Goal: Download file/media

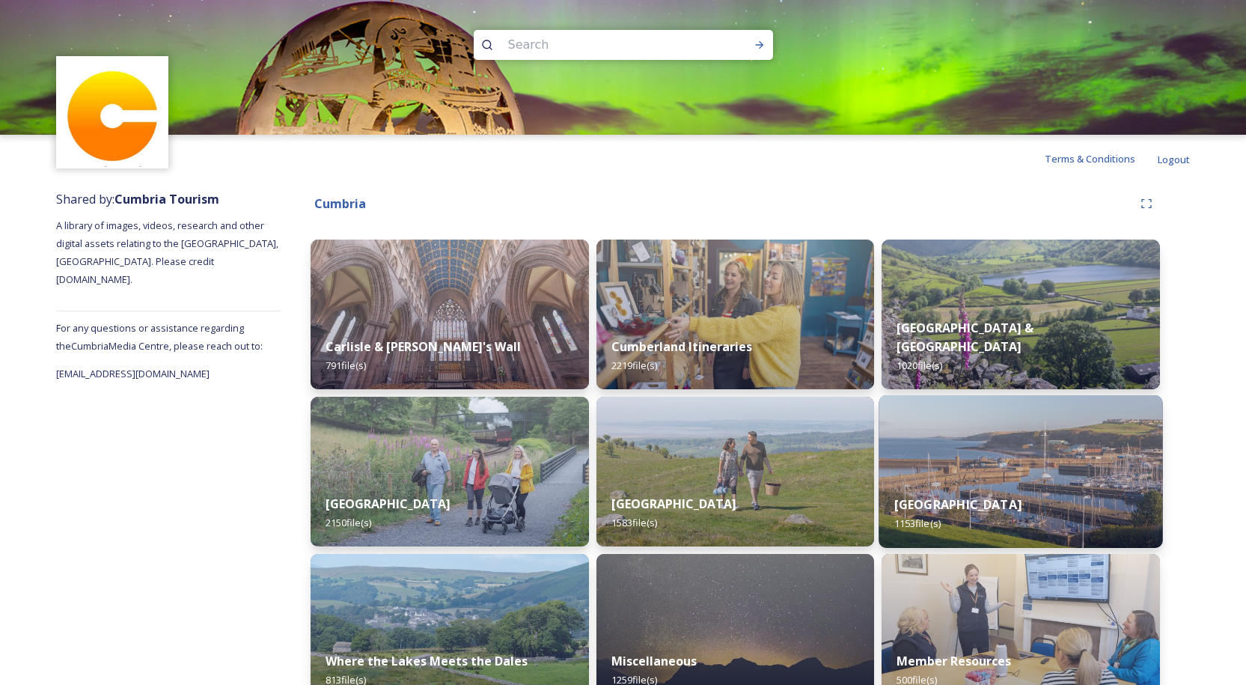
click at [956, 483] on div "Western Lake District & Coast 1153 file(s)" at bounding box center [1021, 514] width 284 height 68
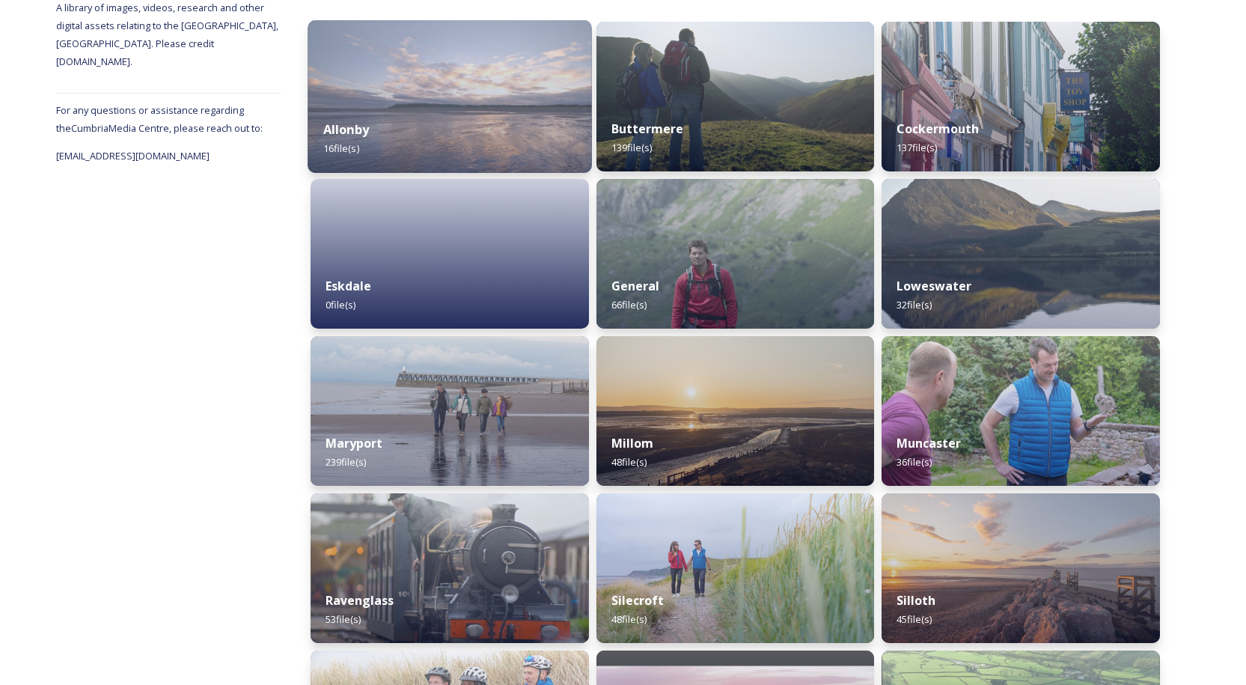
scroll to position [225, 0]
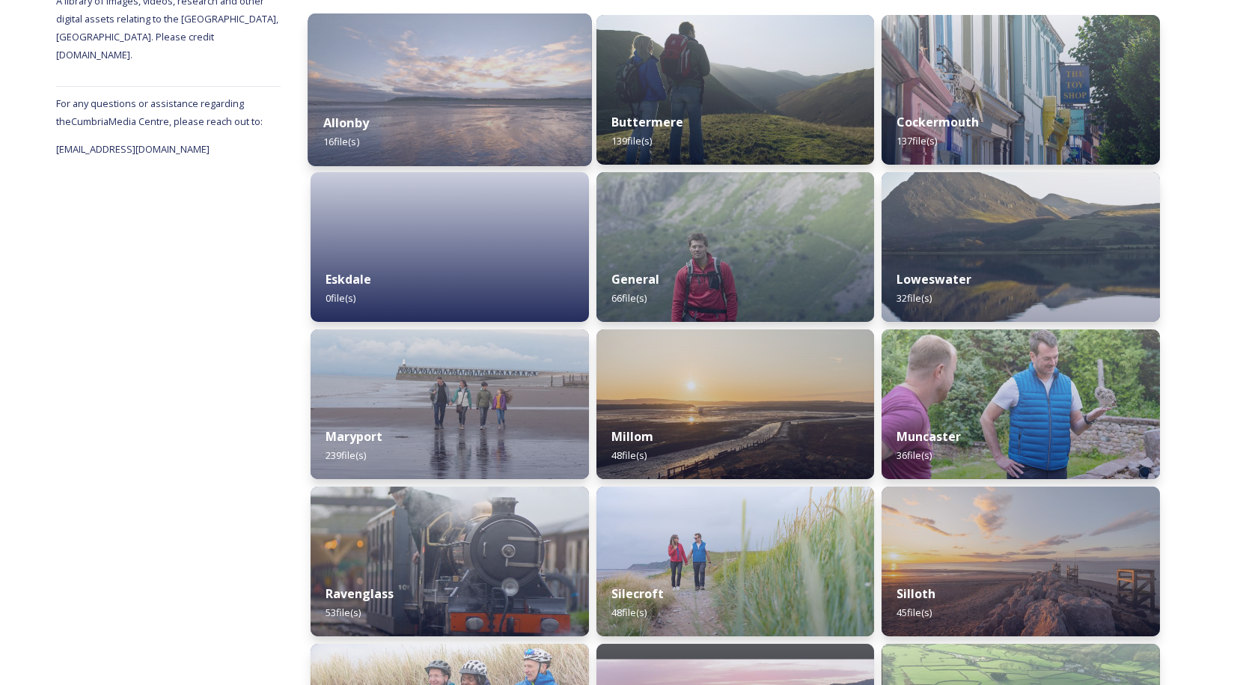
click at [467, 85] on img at bounding box center [450, 89] width 284 height 153
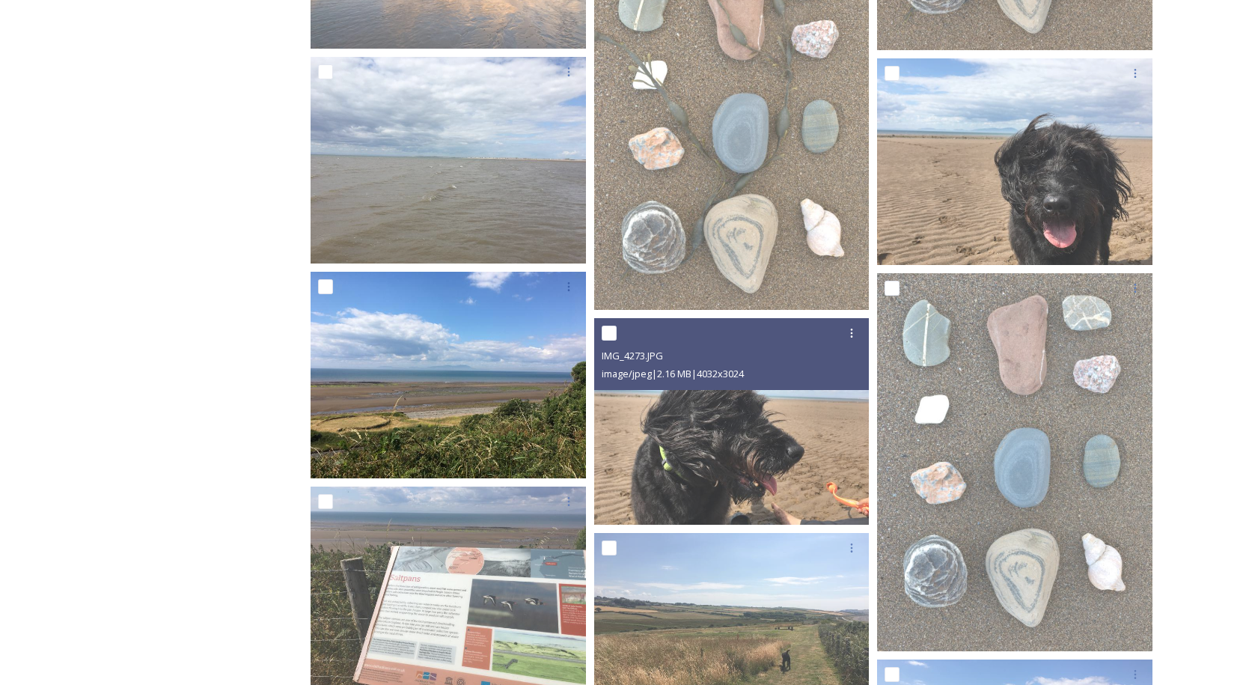
scroll to position [596, 0]
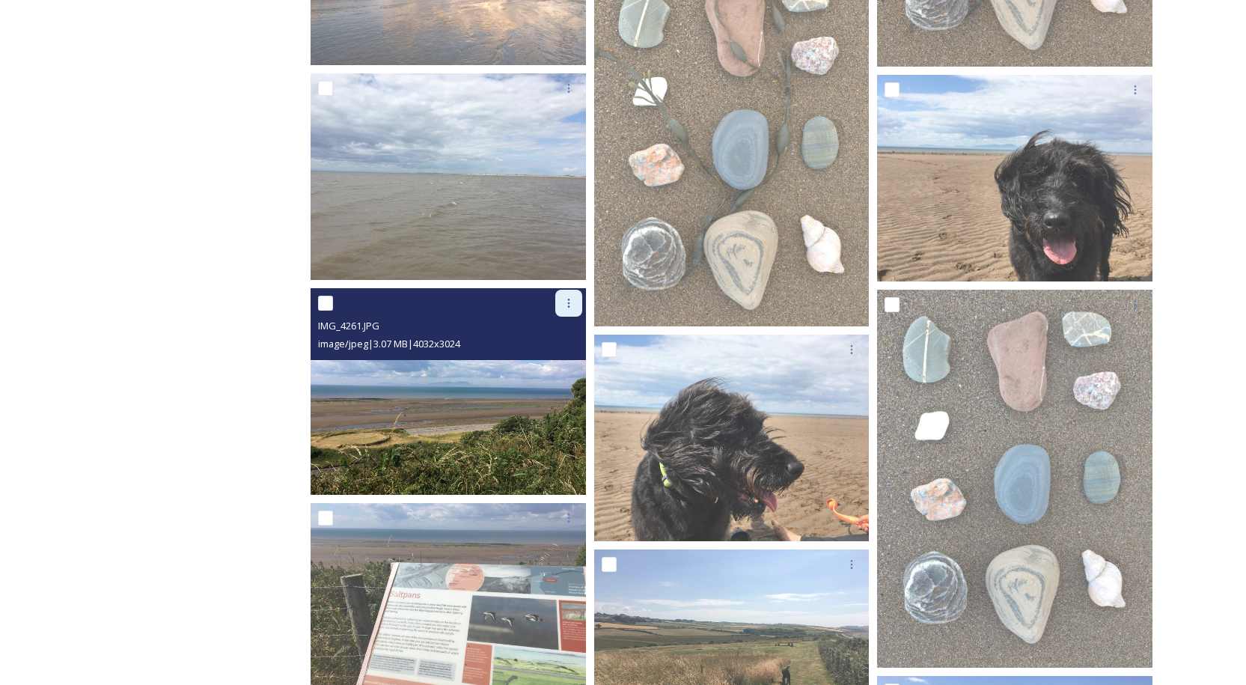
click at [568, 303] on icon at bounding box center [568, 303] width 2 height 9
click at [552, 361] on span "Download" at bounding box center [551, 365] width 46 height 14
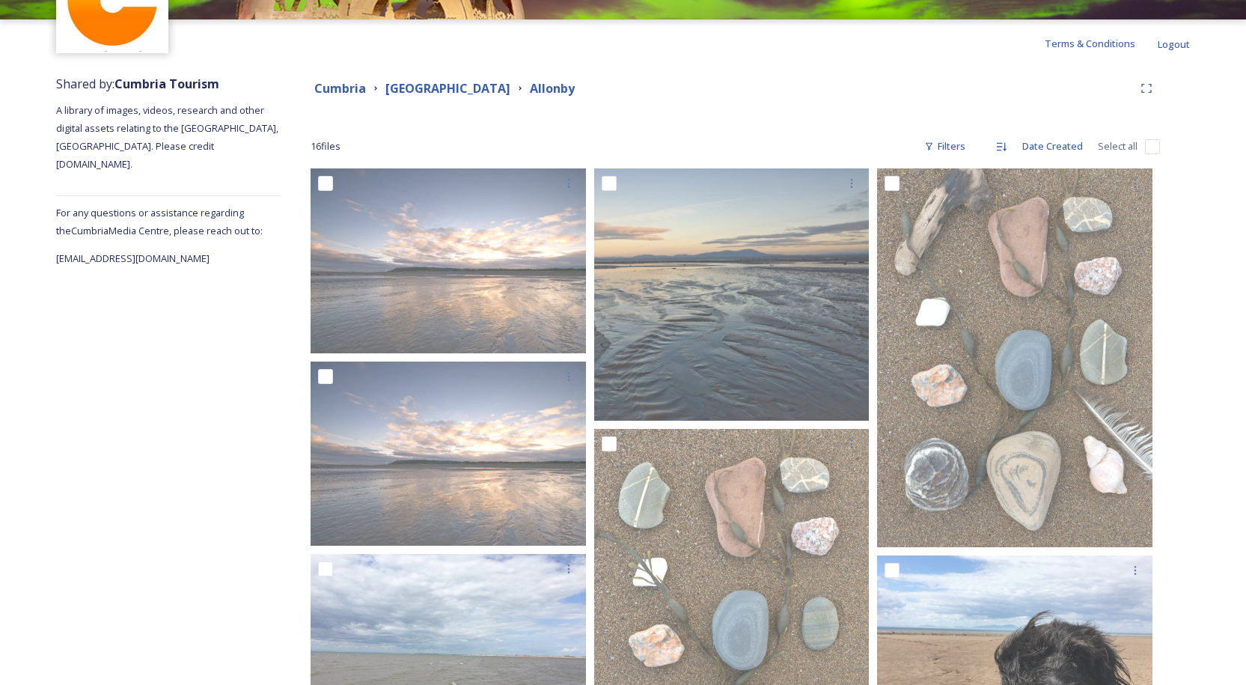
scroll to position [0, 0]
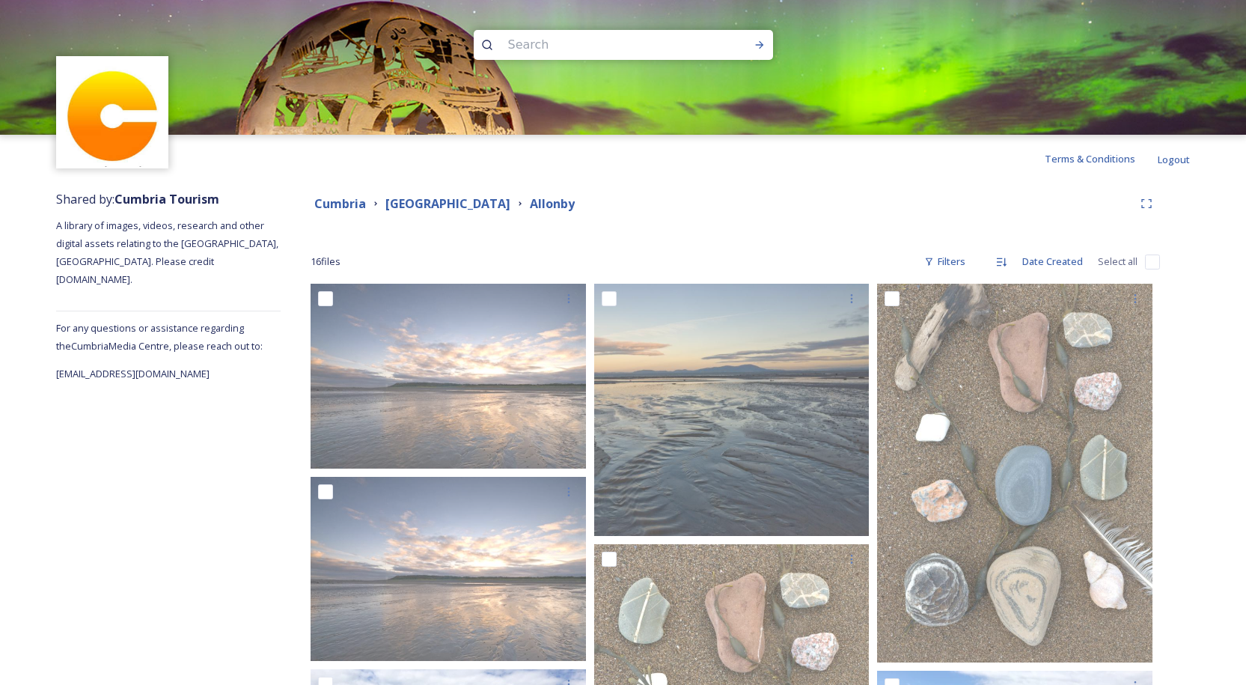
click at [520, 48] on input at bounding box center [603, 44] width 205 height 33
type input "cycle"
click at [757, 41] on icon at bounding box center [760, 45] width 12 height 12
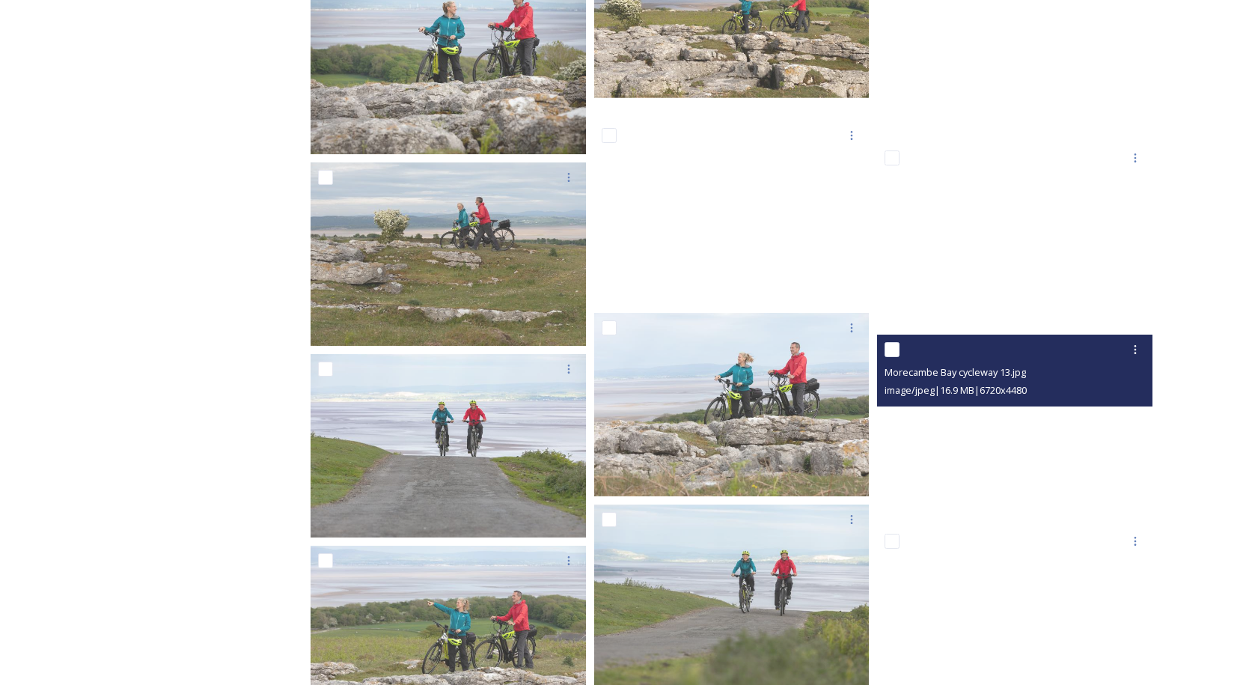
scroll to position [5538, 0]
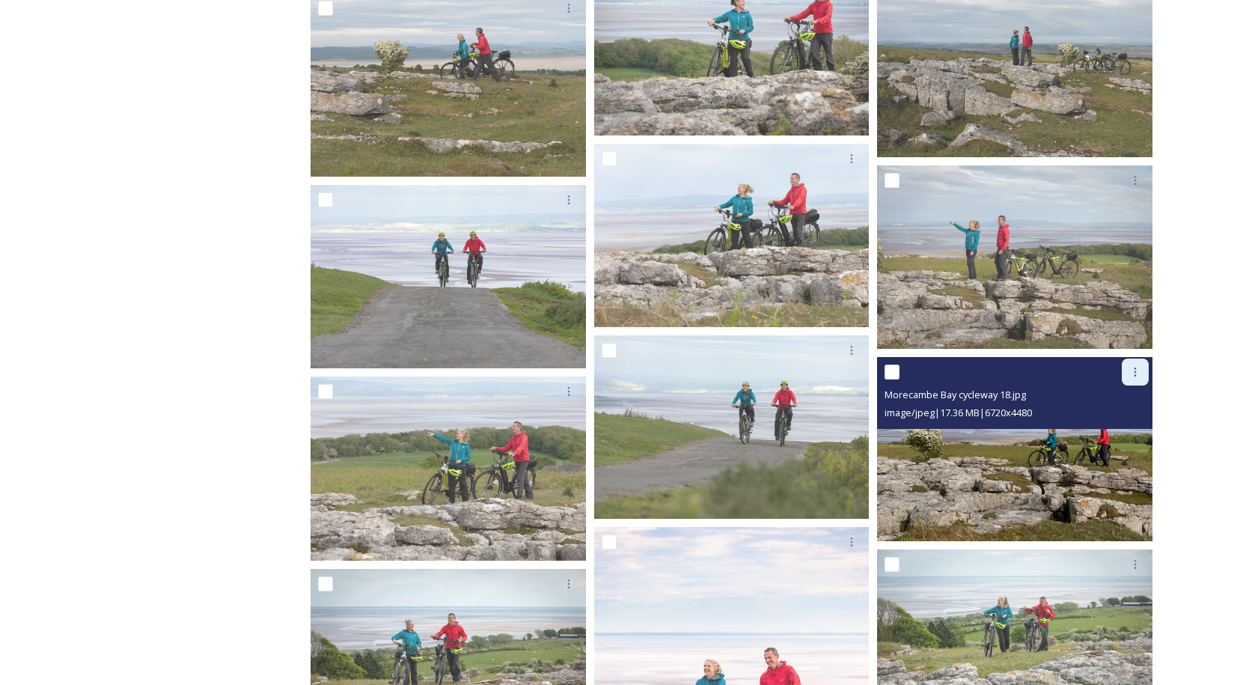
click at [1133, 379] on div at bounding box center [1135, 371] width 27 height 27
click at [1111, 433] on span "Download" at bounding box center [1118, 434] width 46 height 14
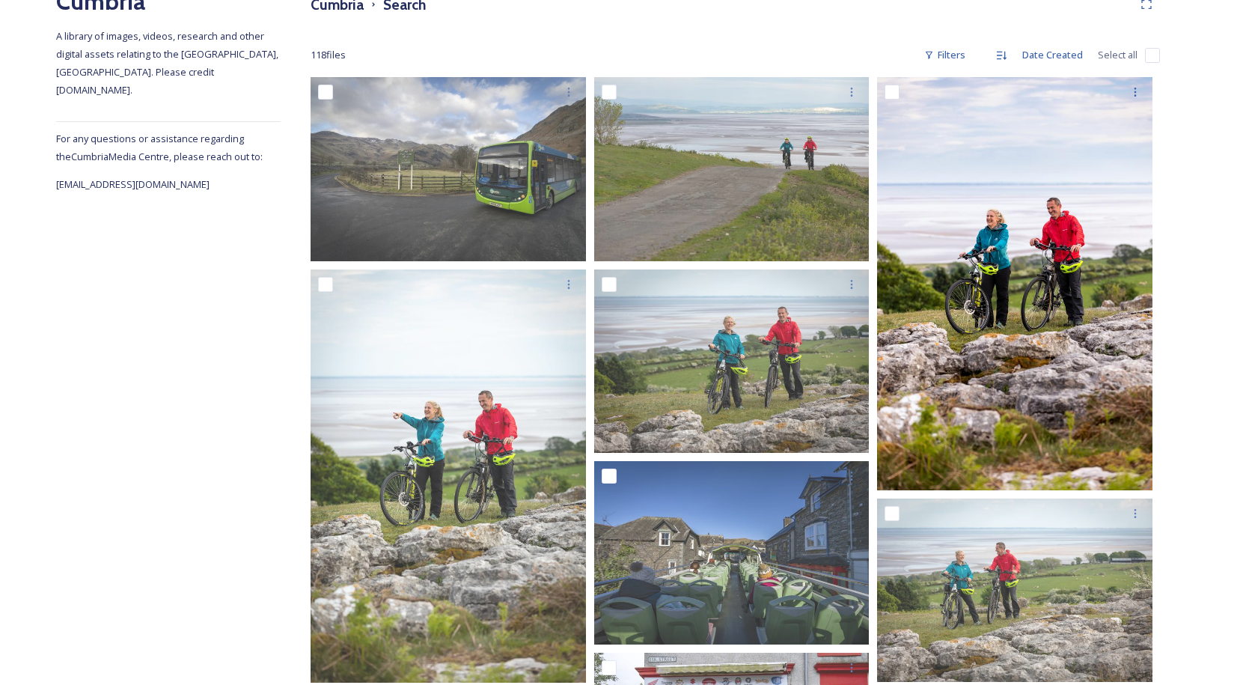
scroll to position [0, 0]
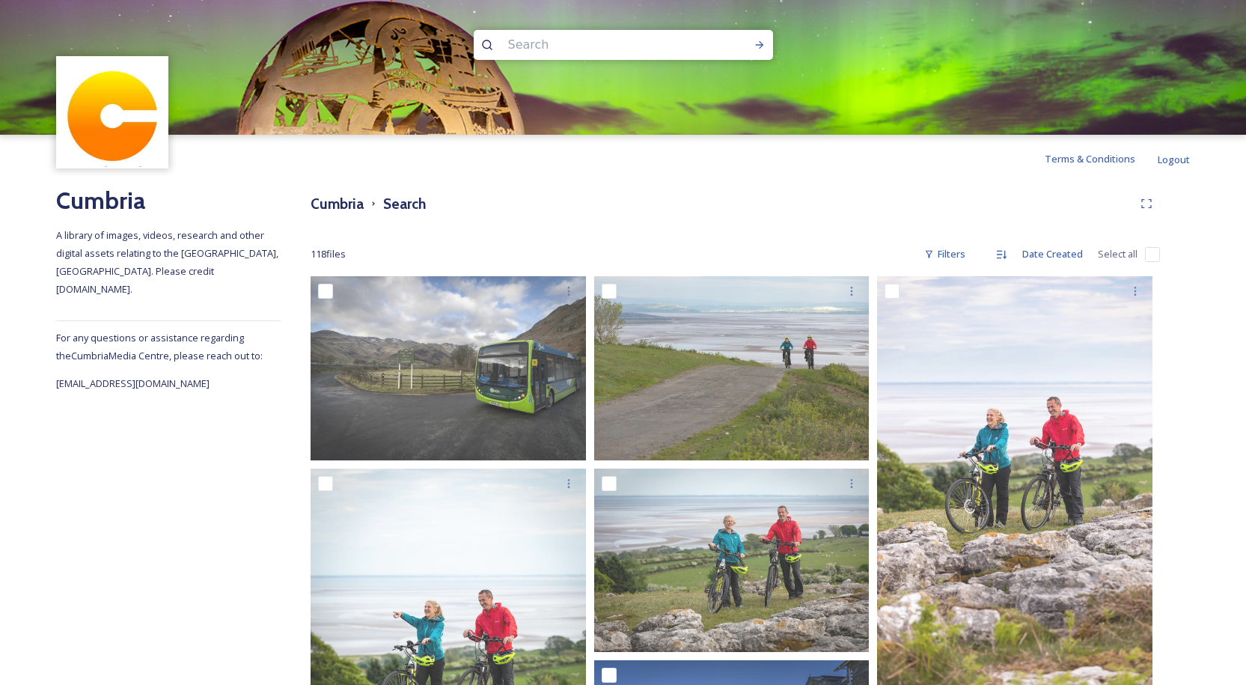
click at [546, 45] on input at bounding box center [603, 44] width 205 height 33
click at [754, 44] on icon at bounding box center [760, 45] width 12 height 12
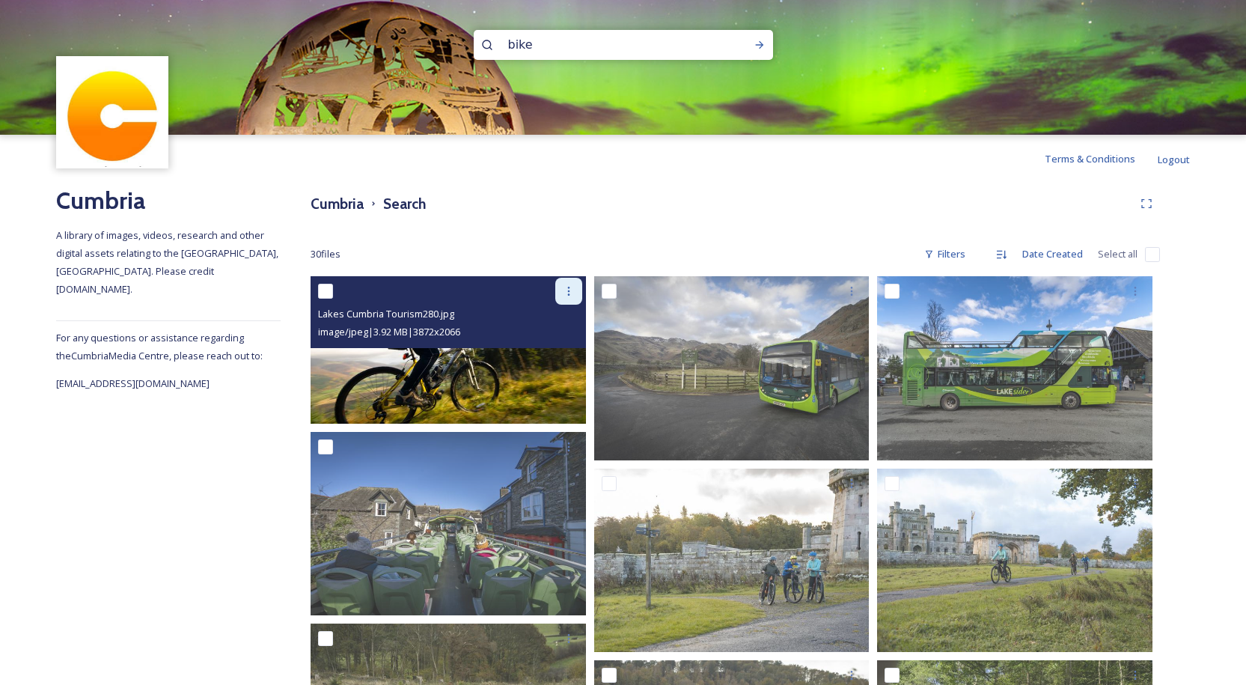
click at [570, 289] on icon at bounding box center [569, 291] width 12 height 12
click at [541, 355] on span "Download" at bounding box center [551, 353] width 46 height 14
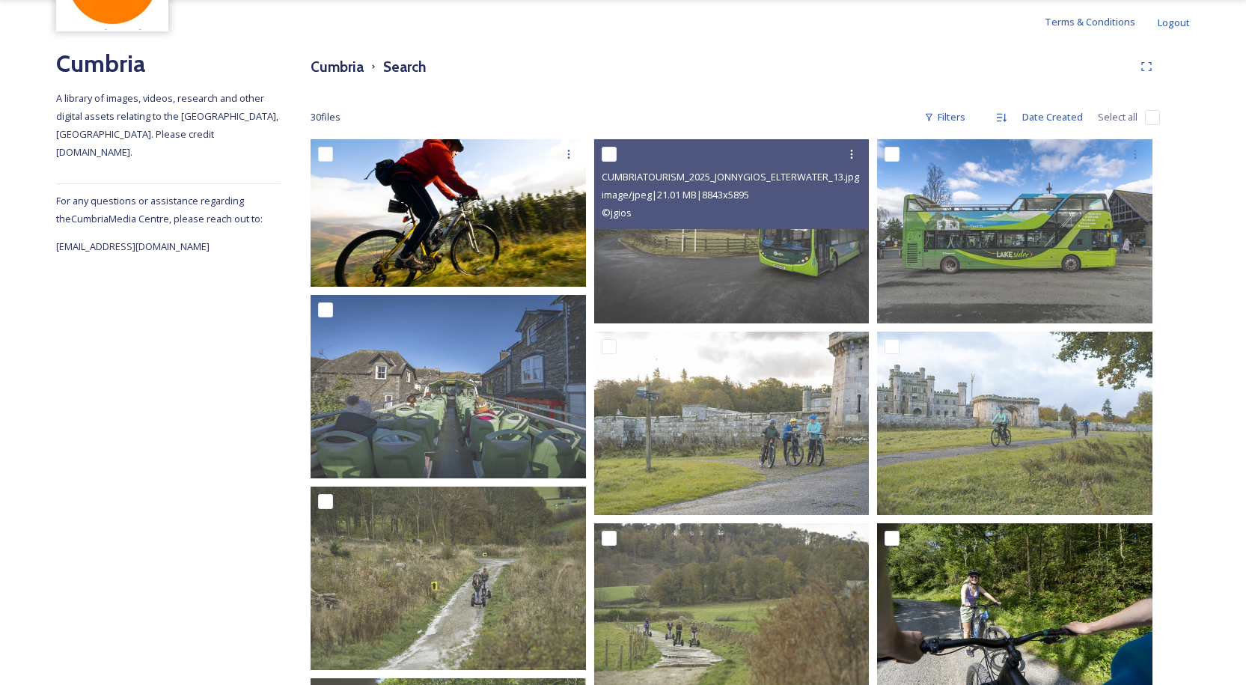
scroll to position [374, 0]
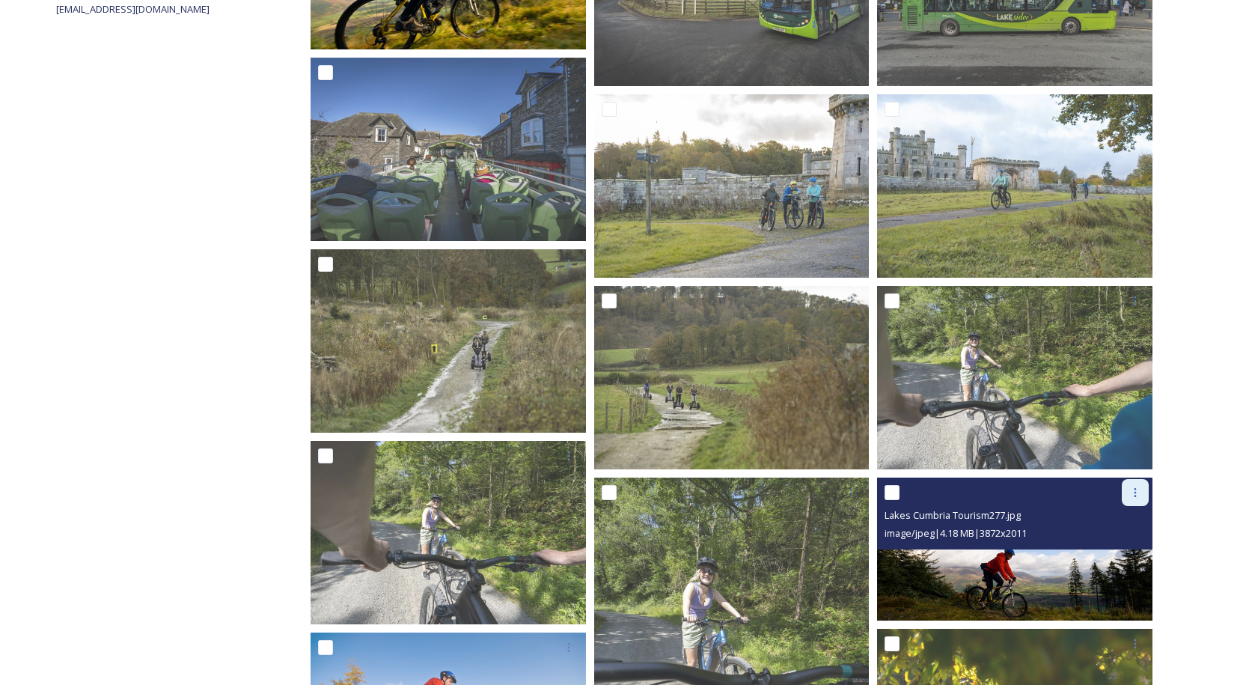
click at [1131, 493] on icon at bounding box center [1135, 492] width 12 height 12
click at [1106, 553] on span "Download" at bounding box center [1118, 554] width 46 height 14
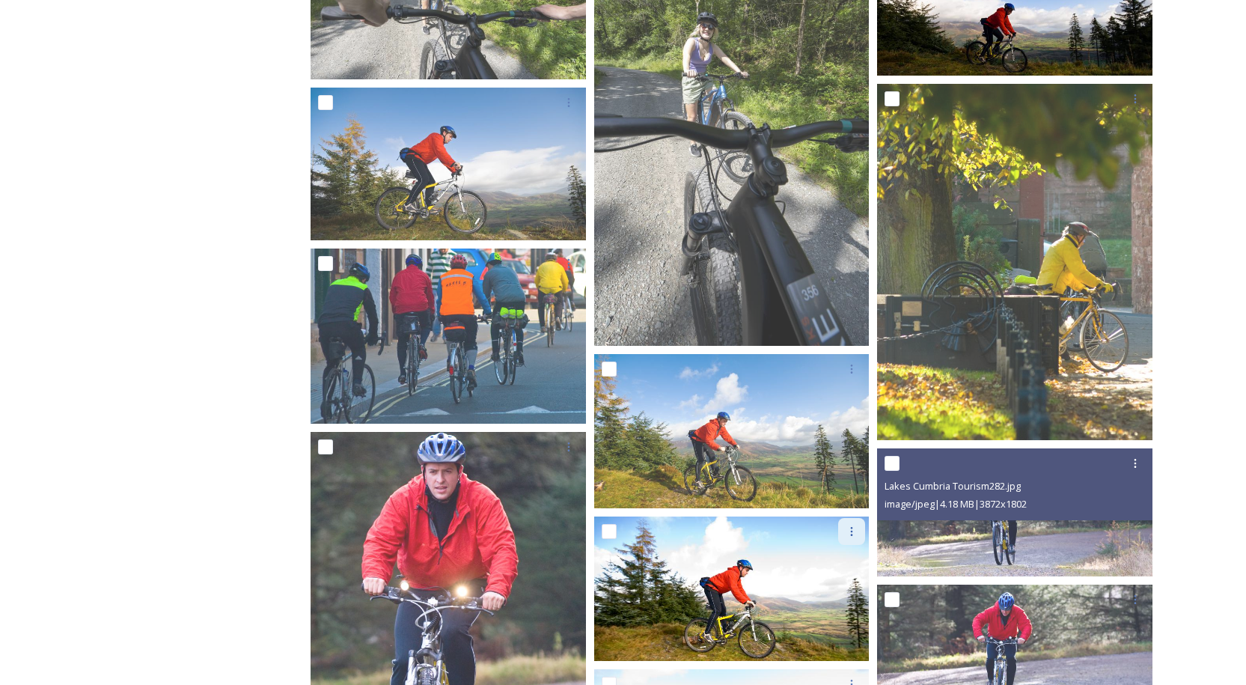
scroll to position [973, 0]
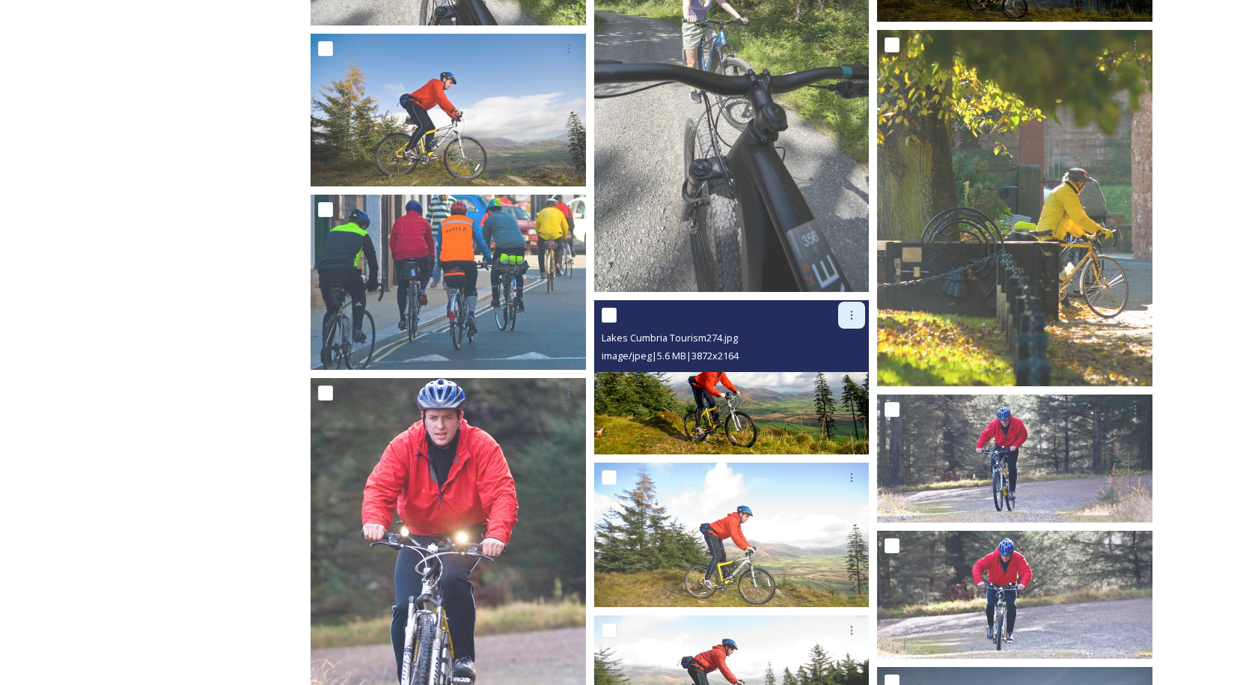
click at [851, 317] on icon at bounding box center [852, 315] width 12 height 12
click at [816, 377] on span "Download" at bounding box center [834, 377] width 46 height 14
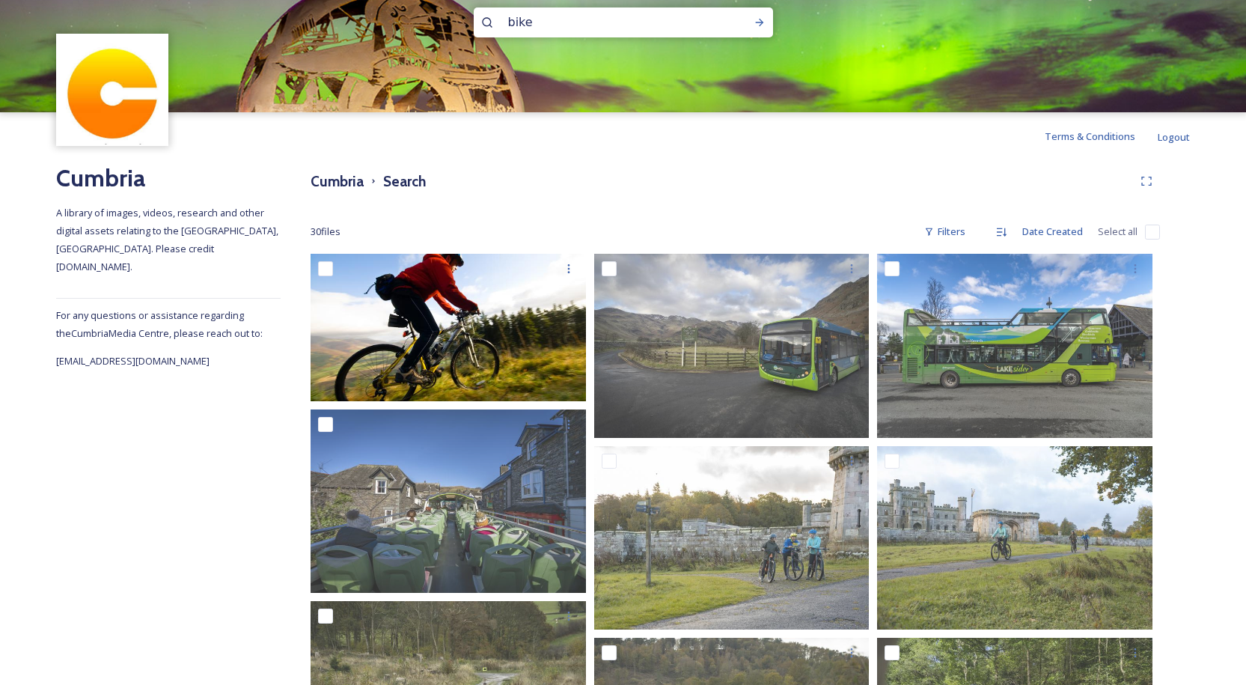
scroll to position [0, 0]
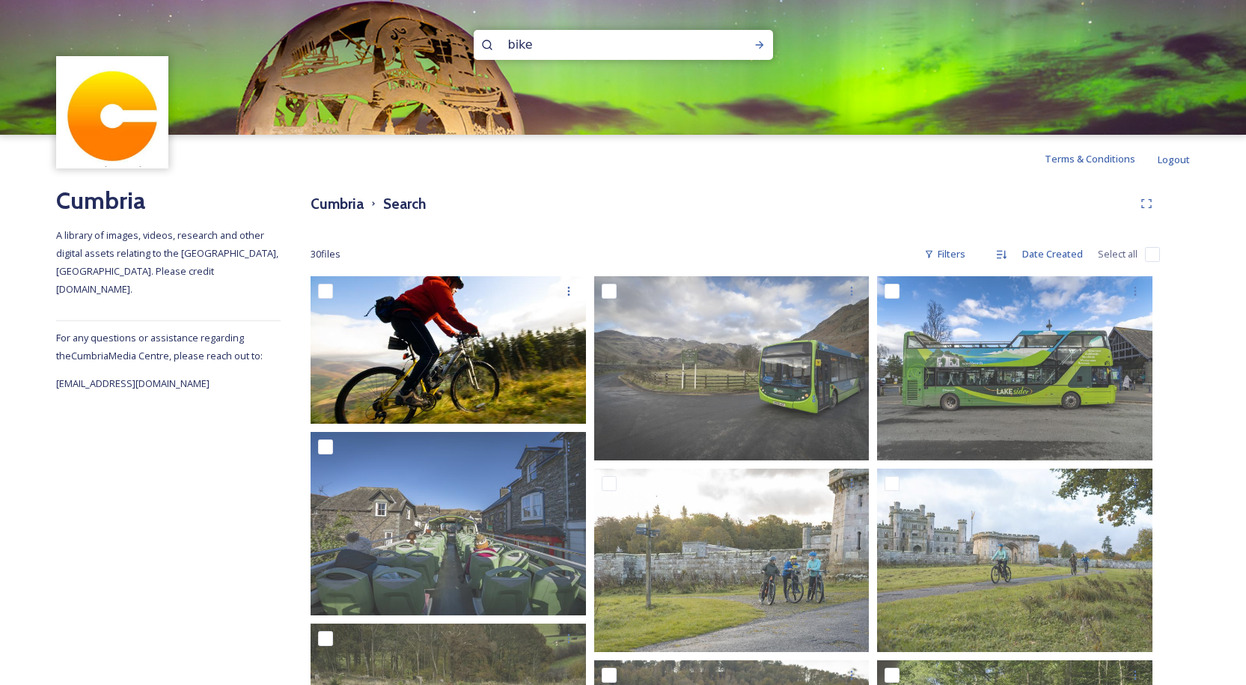
click at [564, 46] on input "bike" at bounding box center [603, 44] width 205 height 33
type input "b"
type input "keswick"
click at [757, 43] on icon at bounding box center [760, 45] width 12 height 12
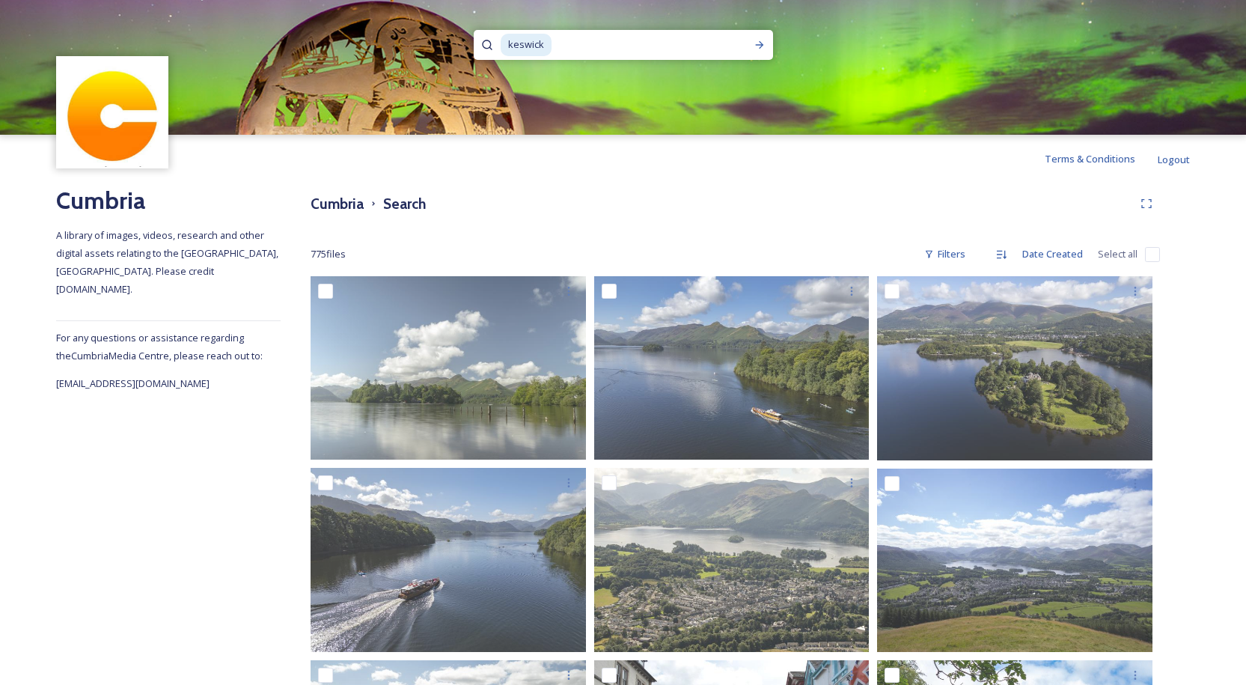
click at [558, 45] on input at bounding box center [642, 44] width 179 height 33
type input "cycle"
click at [760, 40] on icon at bounding box center [760, 45] width 12 height 12
drag, startPoint x: 487, startPoint y: 44, endPoint x: 537, endPoint y: 47, distance: 50.2
click at [488, 44] on icon at bounding box center [487, 45] width 12 height 12
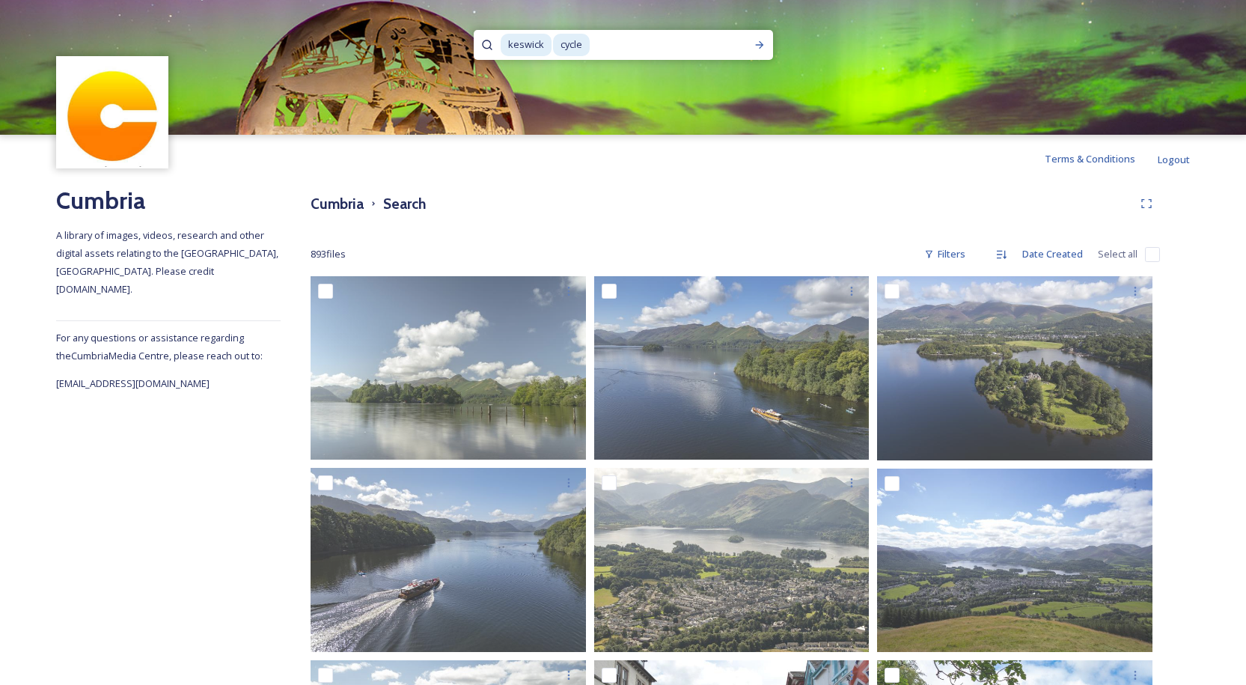
drag, startPoint x: 601, startPoint y: 43, endPoint x: 518, endPoint y: 43, distance: 83.1
click at [518, 43] on div "keswick cycle" at bounding box center [623, 45] width 245 height 30
type input "c"
type input "k"
type input "railway"
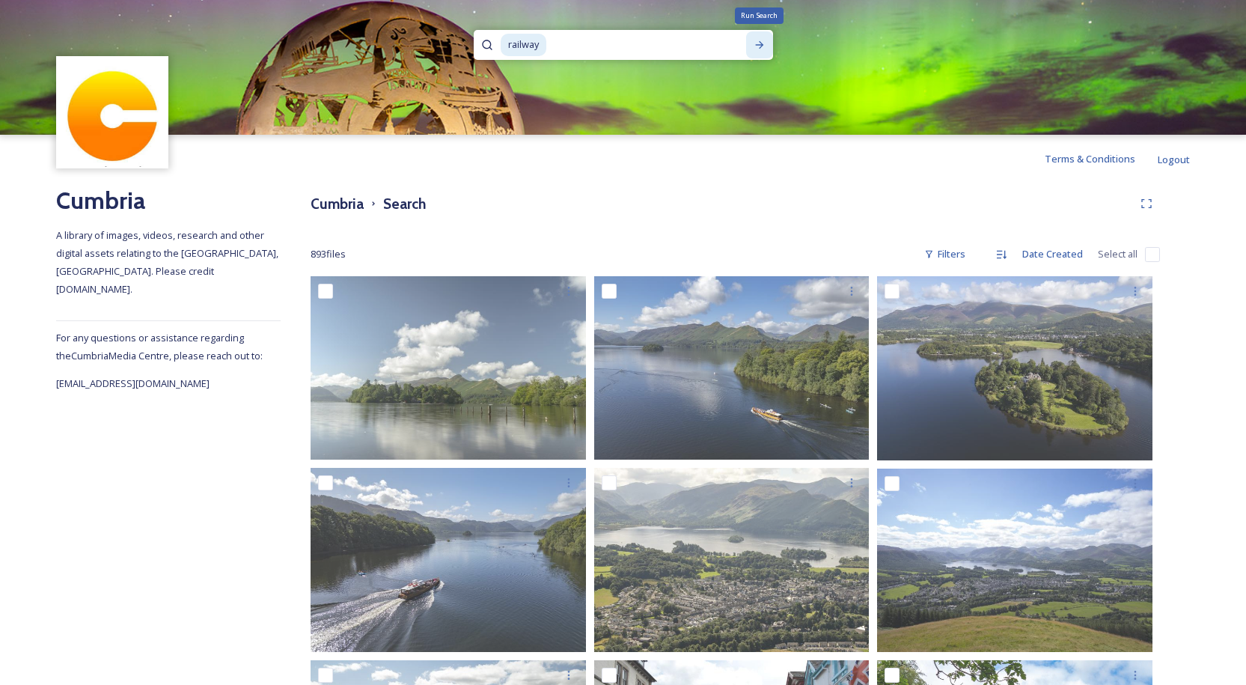
click at [757, 42] on icon at bounding box center [760, 45] width 12 height 12
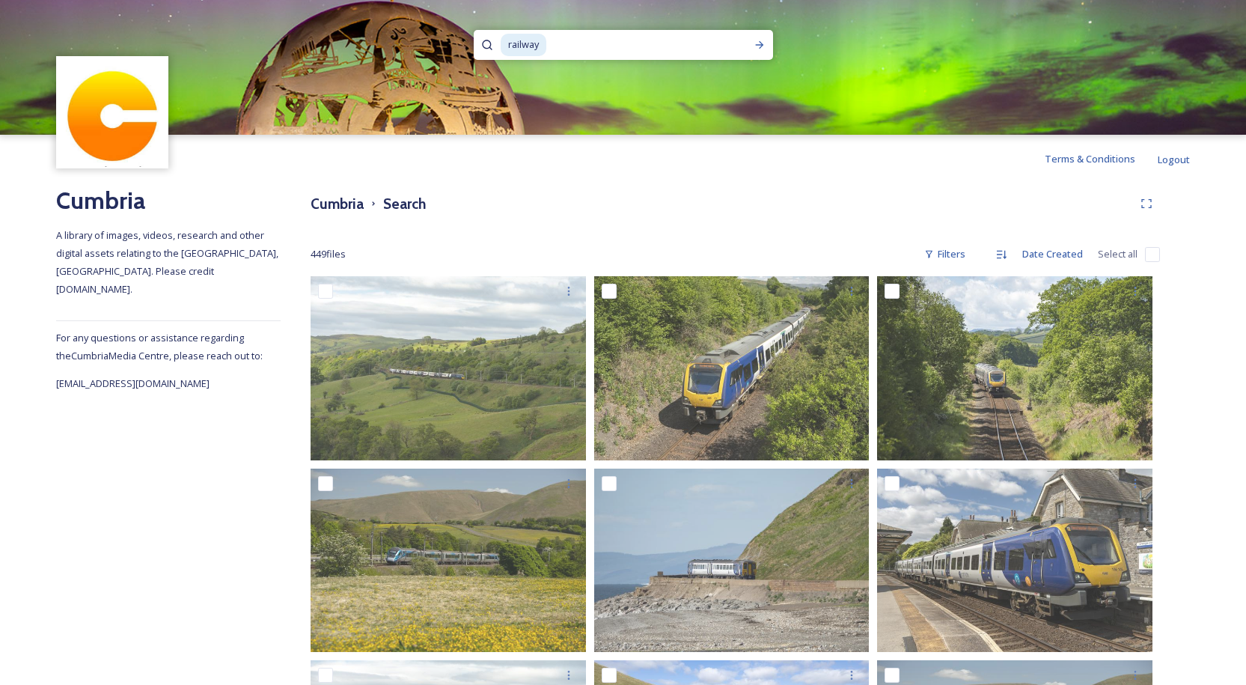
click at [580, 45] on input at bounding box center [639, 44] width 182 height 33
type input "keswick"
click at [757, 39] on icon at bounding box center [760, 45] width 12 height 12
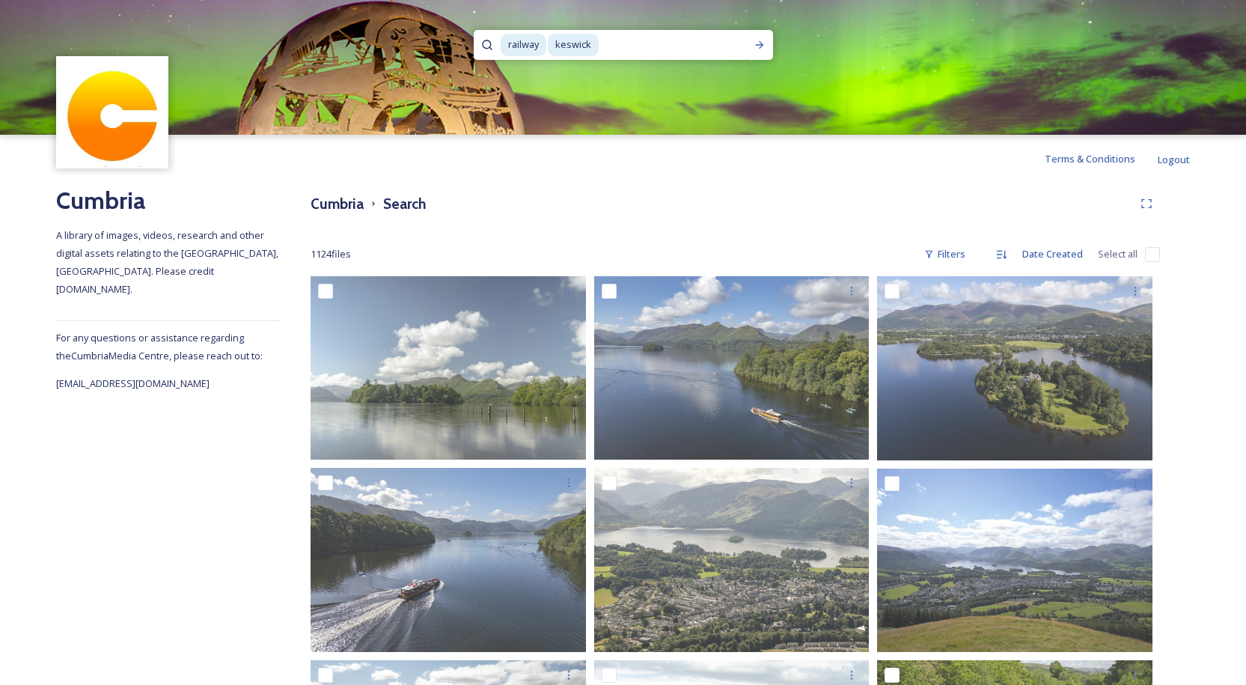
click at [489, 43] on icon at bounding box center [487, 45] width 12 height 12
drag, startPoint x: 664, startPoint y: 47, endPoint x: 665, endPoint y: 55, distance: 7.5
click at [664, 48] on input at bounding box center [673, 44] width 146 height 33
type input "k"
type input "r"
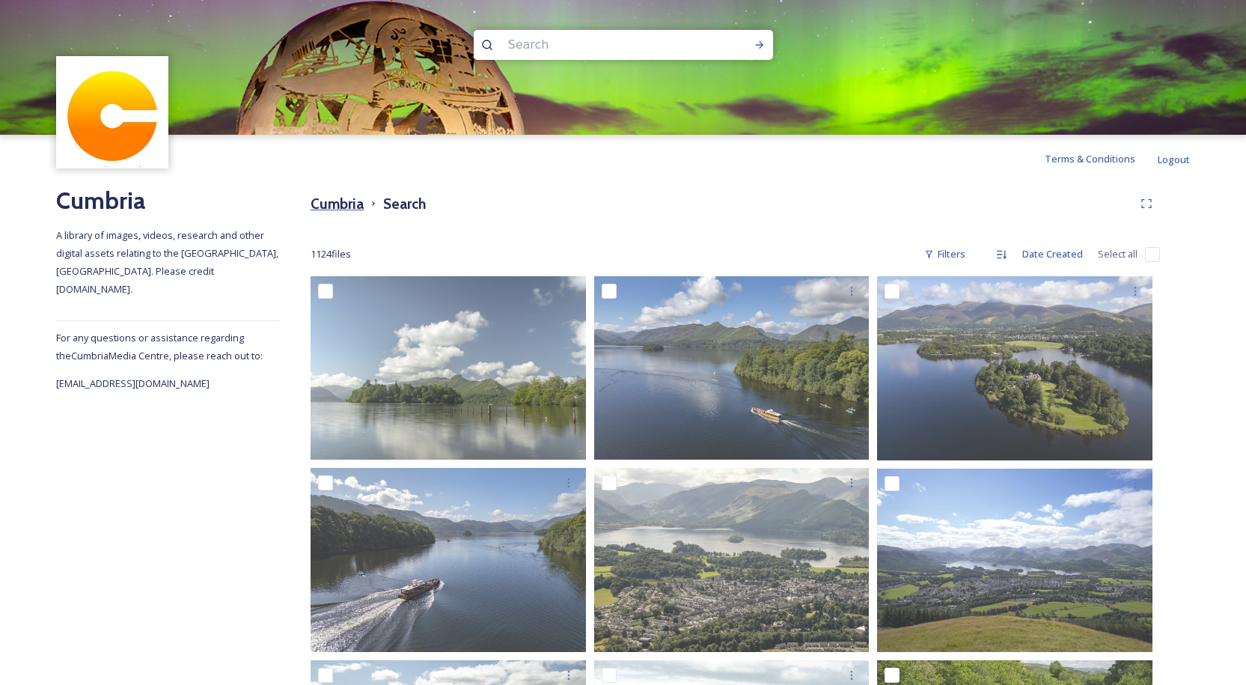
click at [338, 205] on h3 "Cumbria" at bounding box center [337, 204] width 53 height 22
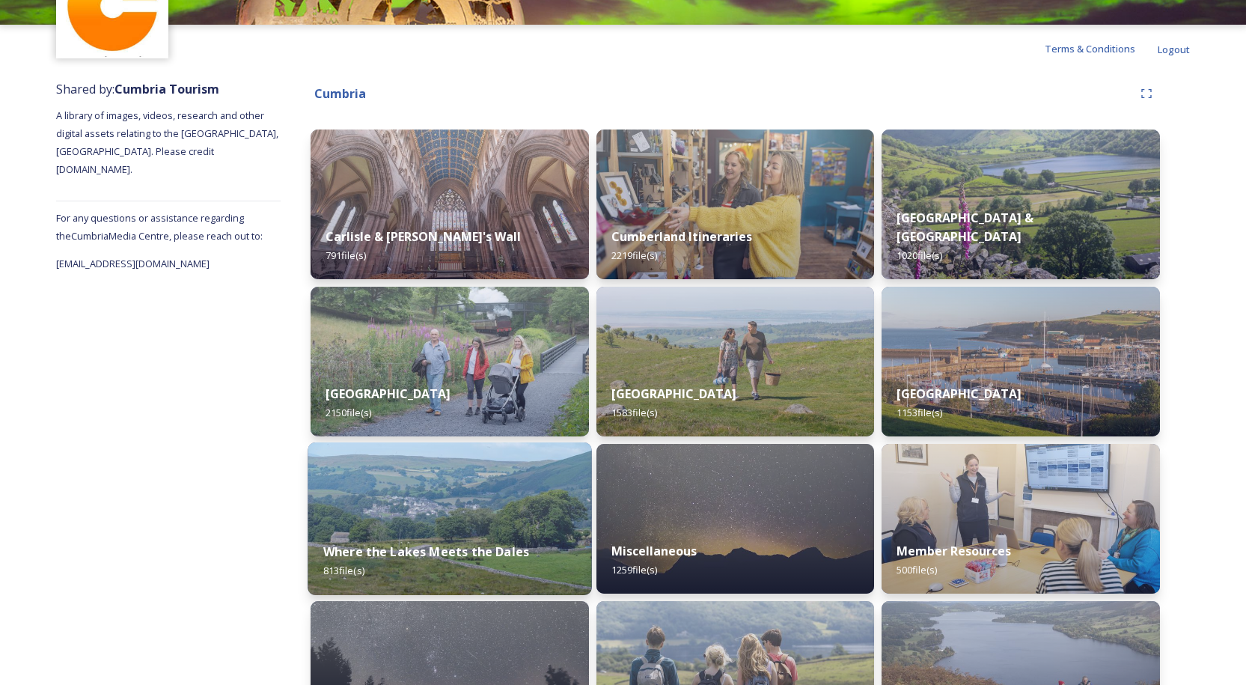
scroll to position [49, 0]
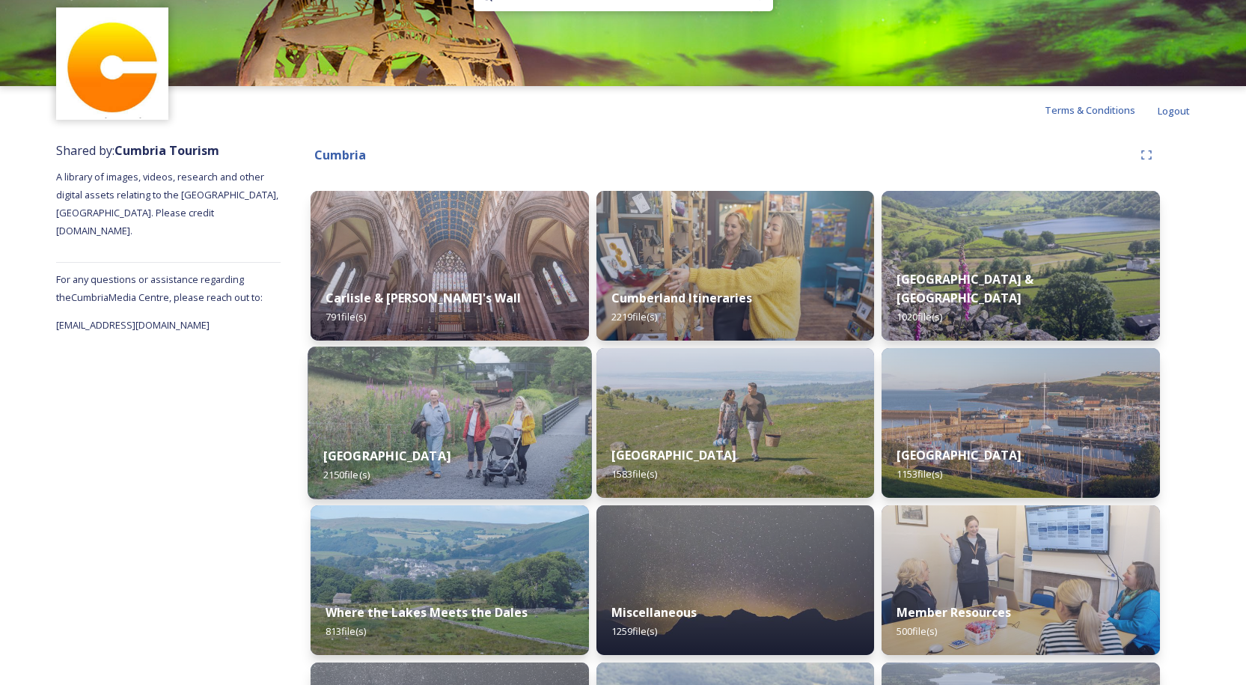
click at [417, 403] on img at bounding box center [450, 422] width 284 height 153
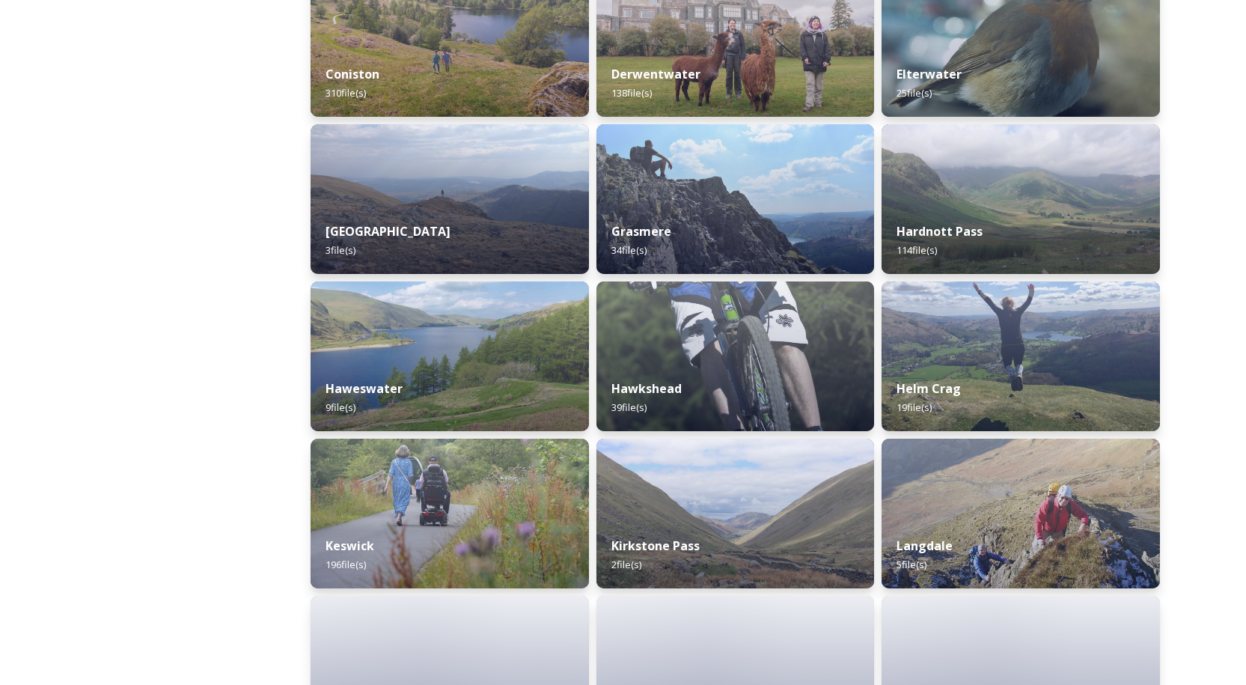
scroll to position [599, 0]
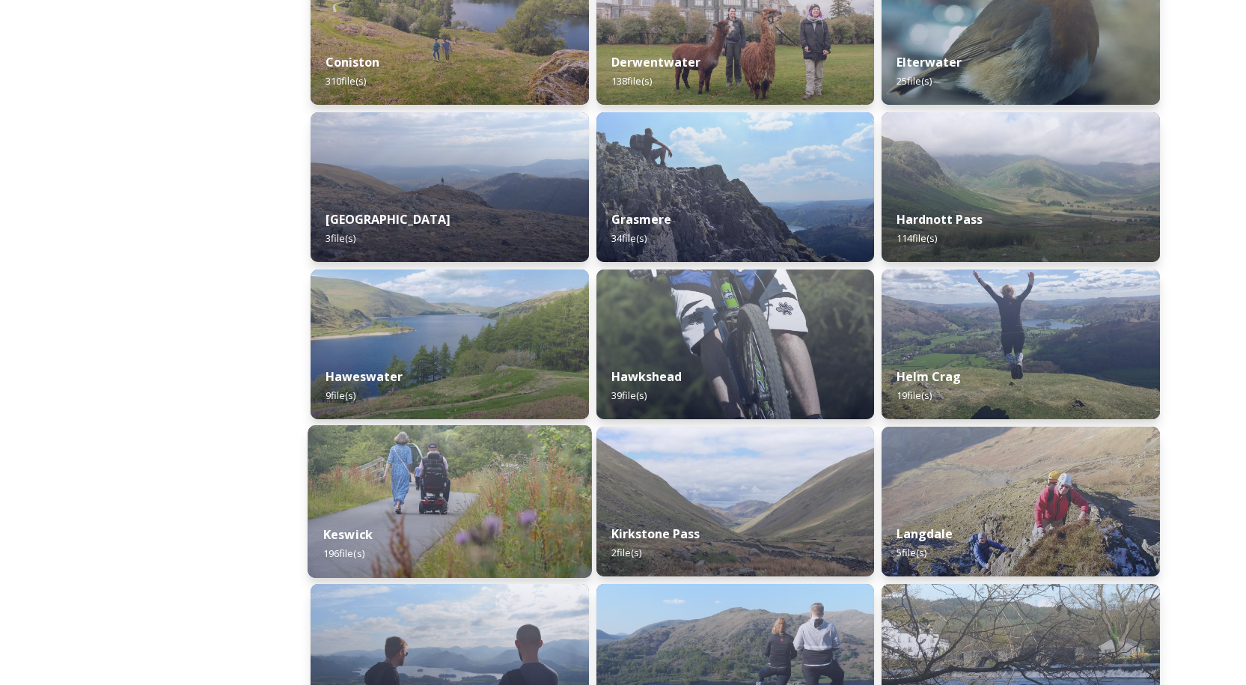
click at [434, 465] on img at bounding box center [450, 501] width 284 height 153
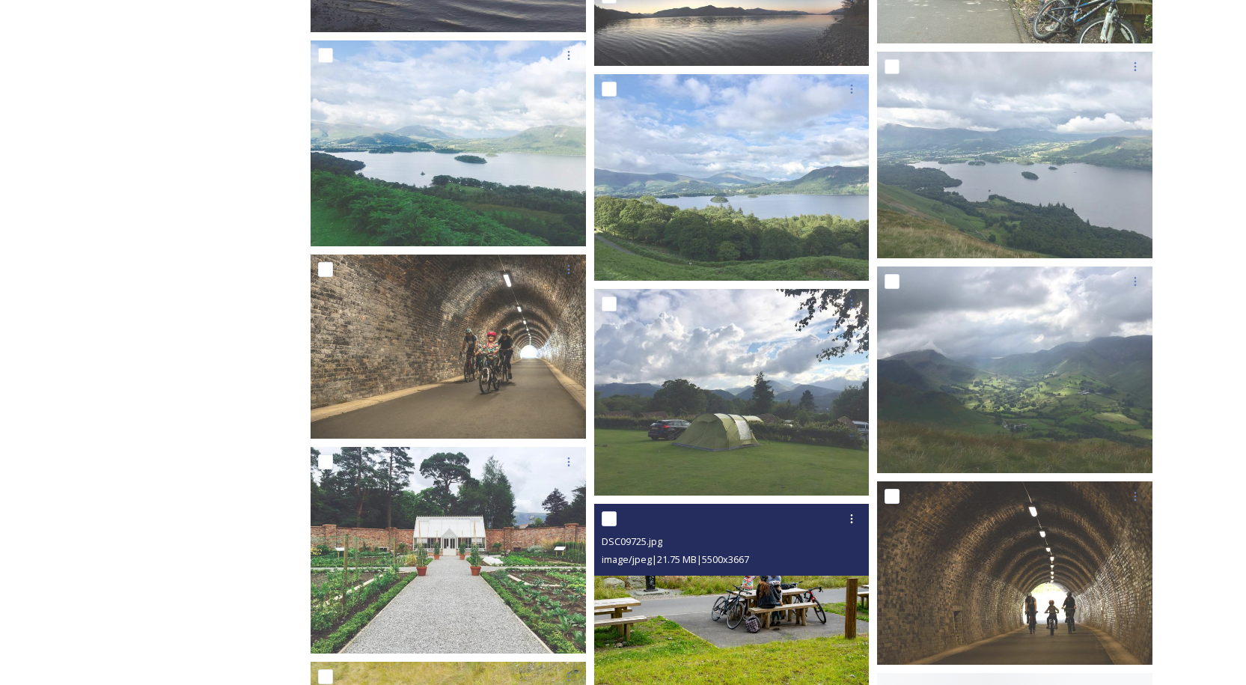
scroll to position [6511, 0]
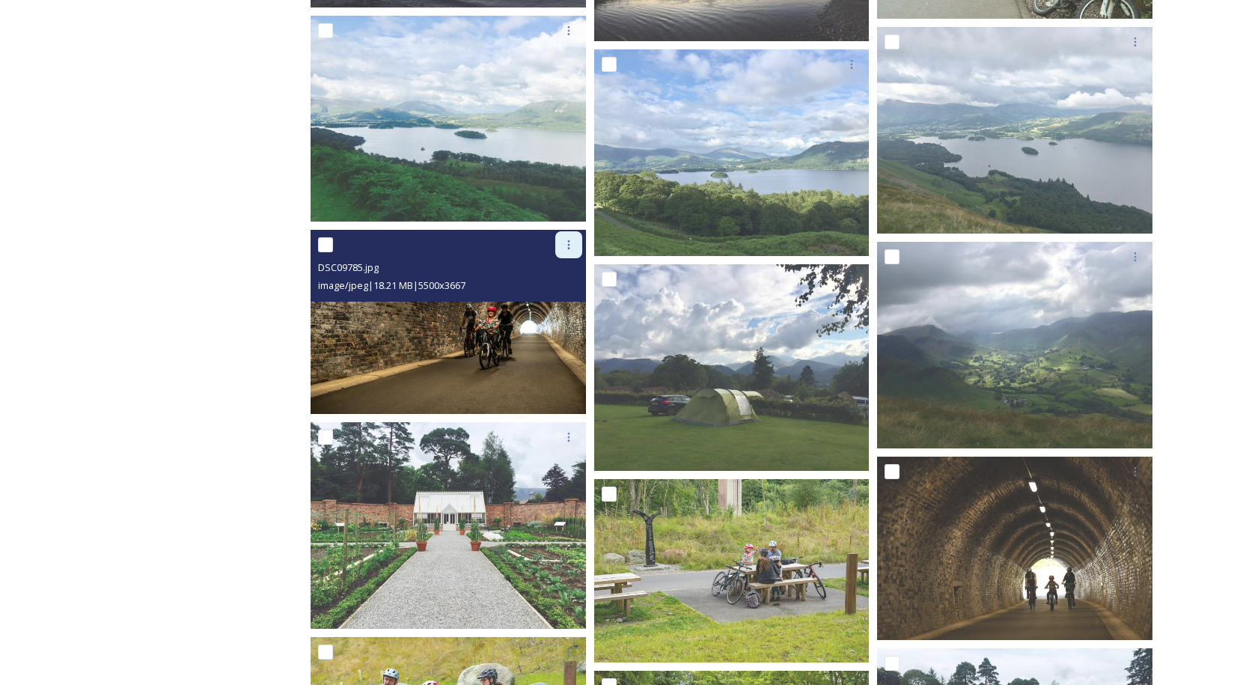
click at [566, 242] on icon at bounding box center [569, 245] width 12 height 12
click at [552, 307] on span "Download" at bounding box center [551, 307] width 46 height 14
